Goal: Task Accomplishment & Management: Manage account settings

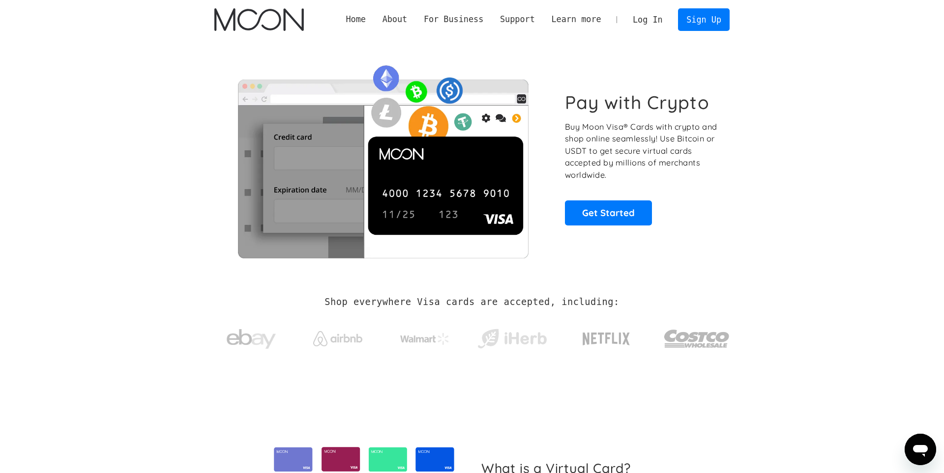
click at [659, 18] on link "Log In" at bounding box center [647, 20] width 46 height 22
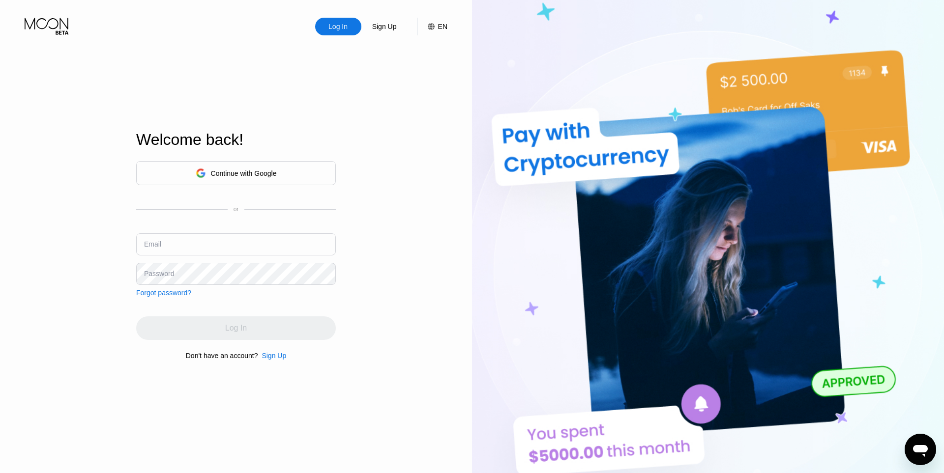
click at [238, 234] on input "text" at bounding box center [236, 244] width 200 height 22
paste input "[EMAIL_ADDRESS][DOMAIN_NAME]"
type input "[EMAIL_ADDRESS][DOMAIN_NAME]"
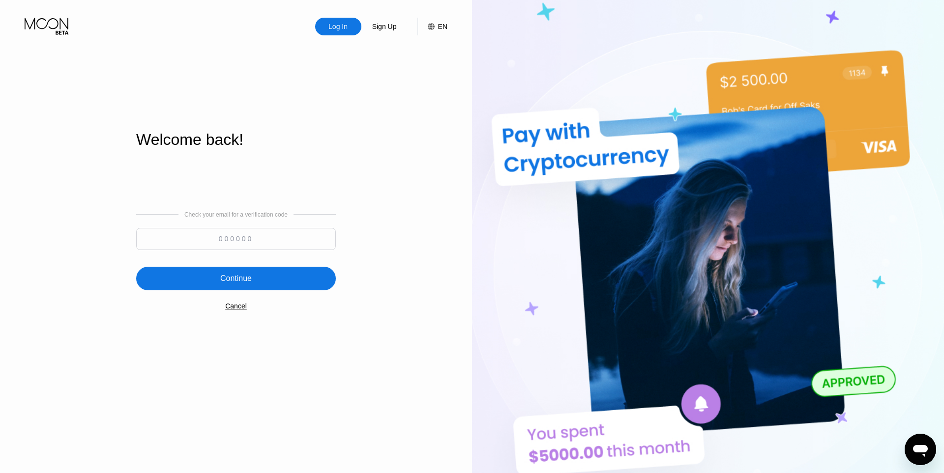
click at [230, 241] on input at bounding box center [236, 239] width 200 height 22
paste input "867508"
type input "867508"
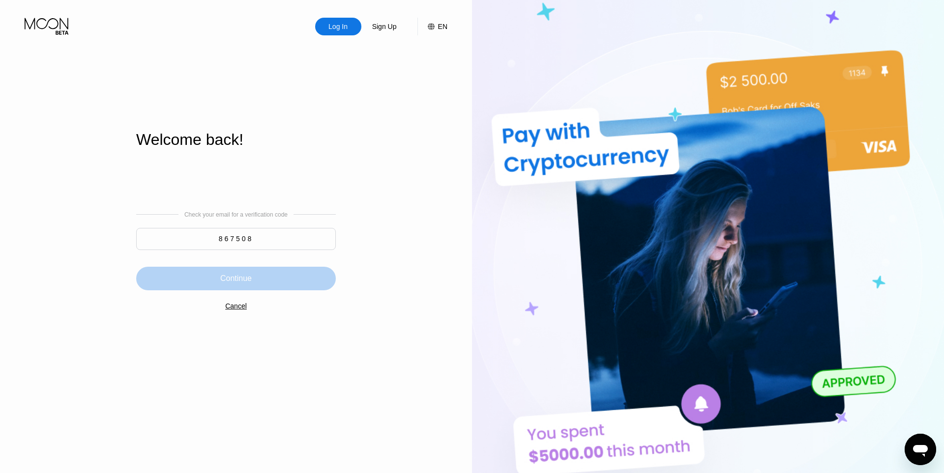
click at [244, 281] on div "Continue" at bounding box center [235, 279] width 31 height 10
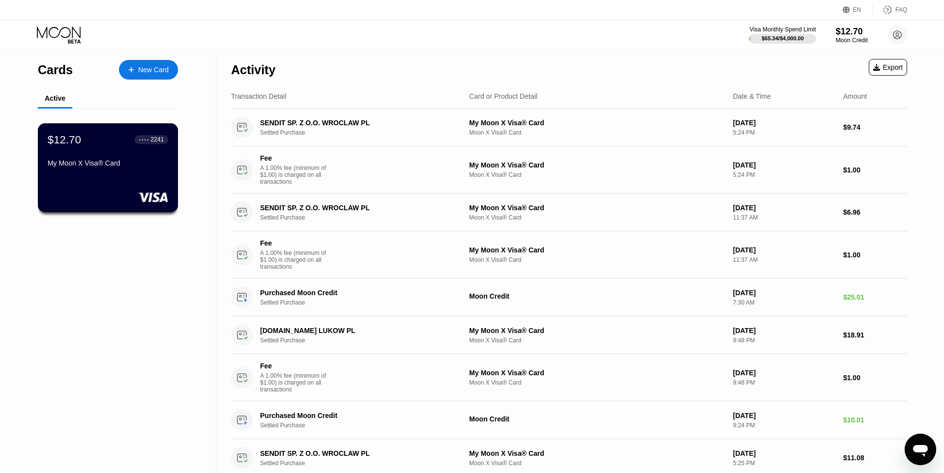
click at [123, 142] on div "$12.70 ● ● ● ● 2241" at bounding box center [108, 139] width 120 height 13
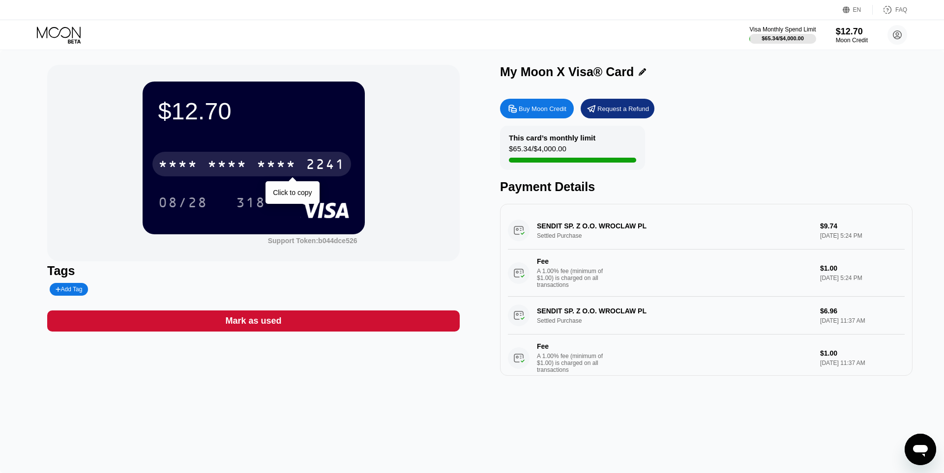
click at [214, 172] on div "* * * *" at bounding box center [226, 166] width 39 height 16
click at [208, 166] on div "6500" at bounding box center [226, 166] width 39 height 16
